Goal: Transaction & Acquisition: Purchase product/service

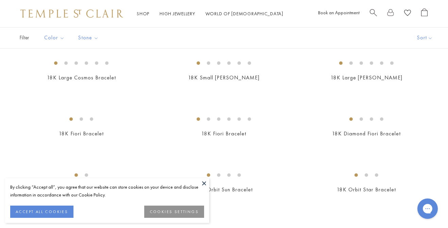
scroll to position [134, 0]
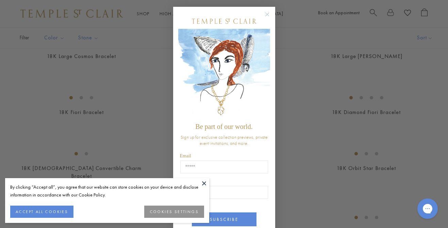
click at [267, 15] on circle "Close dialog" at bounding box center [267, 15] width 8 height 8
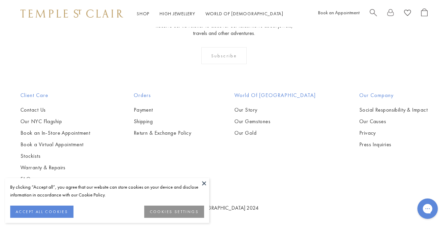
scroll to position [1617, 0]
click at [172, 15] on link "High Jewellery High Jewellery" at bounding box center [177, 14] width 36 height 6
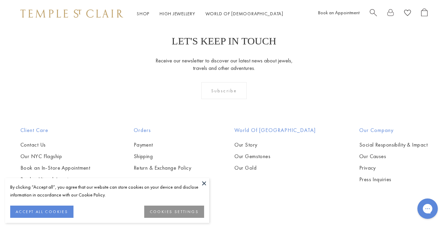
scroll to position [624, 0]
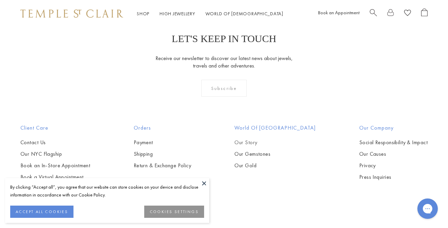
click at [252, 144] on link "Our Story" at bounding box center [274, 142] width 81 height 7
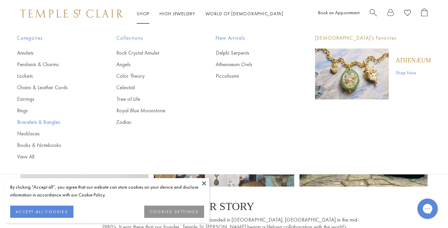
click at [37, 123] on link "Bracelets & Bangles" at bounding box center [53, 122] width 72 height 7
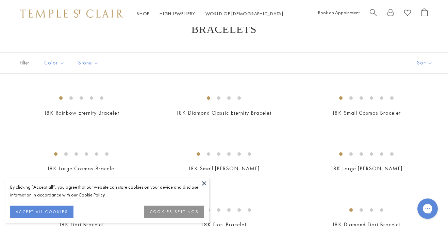
scroll to position [23, 0]
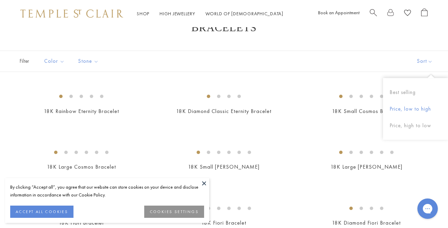
click at [410, 110] on button "Price, low to high" at bounding box center [415, 109] width 65 height 17
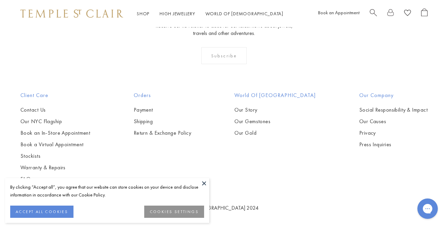
scroll to position [1183, 0]
